Goal: Navigation & Orientation: Find specific page/section

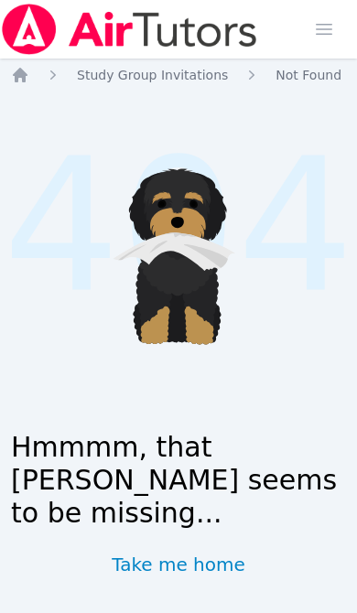
click at [27, 82] on icon "Breadcrumb" at bounding box center [20, 75] width 18 height 18
